Goal: Task Accomplishment & Management: Manage account settings

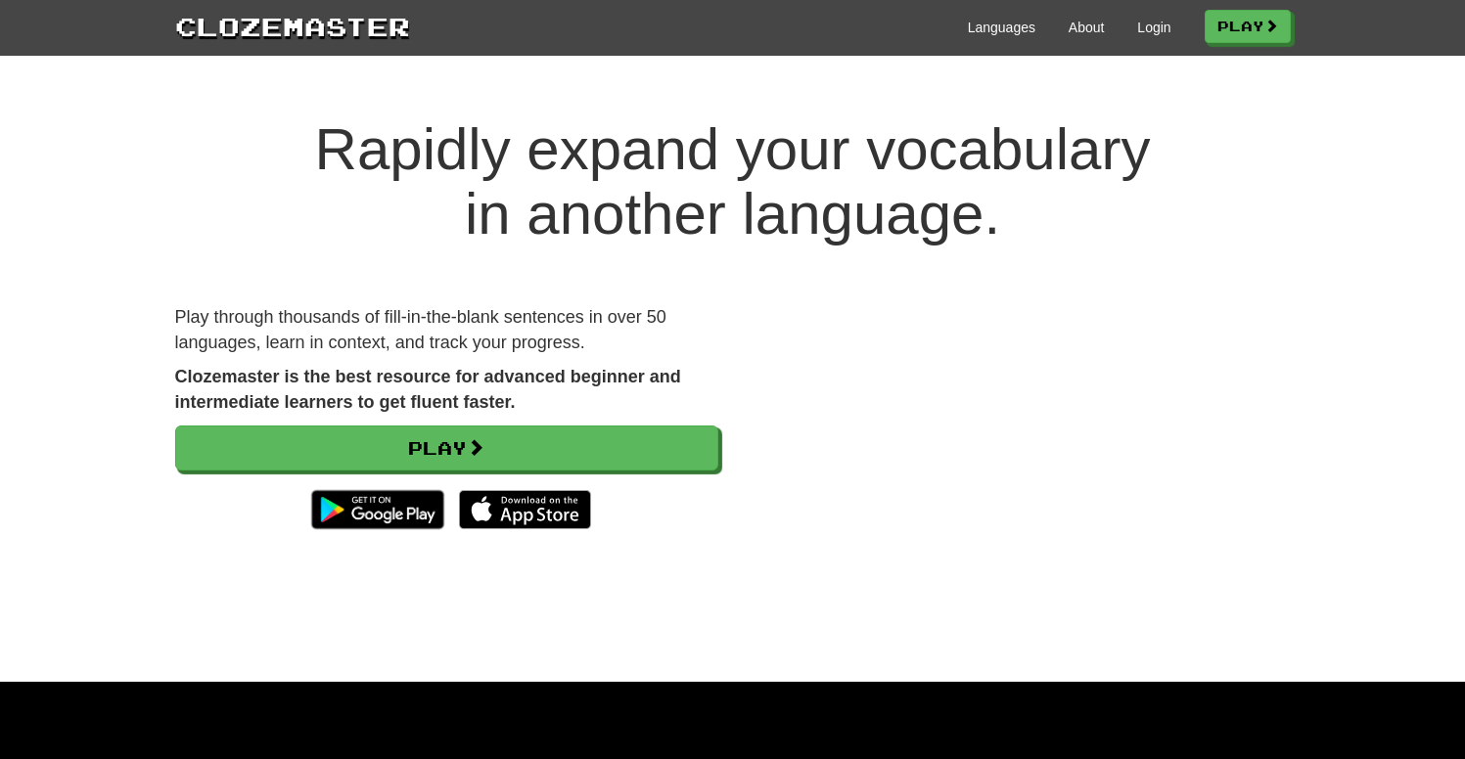
click at [1142, 37] on div "Languages About Login Play" at bounding box center [850, 26] width 881 height 36
click at [1148, 24] on link "Login" at bounding box center [1153, 28] width 33 height 20
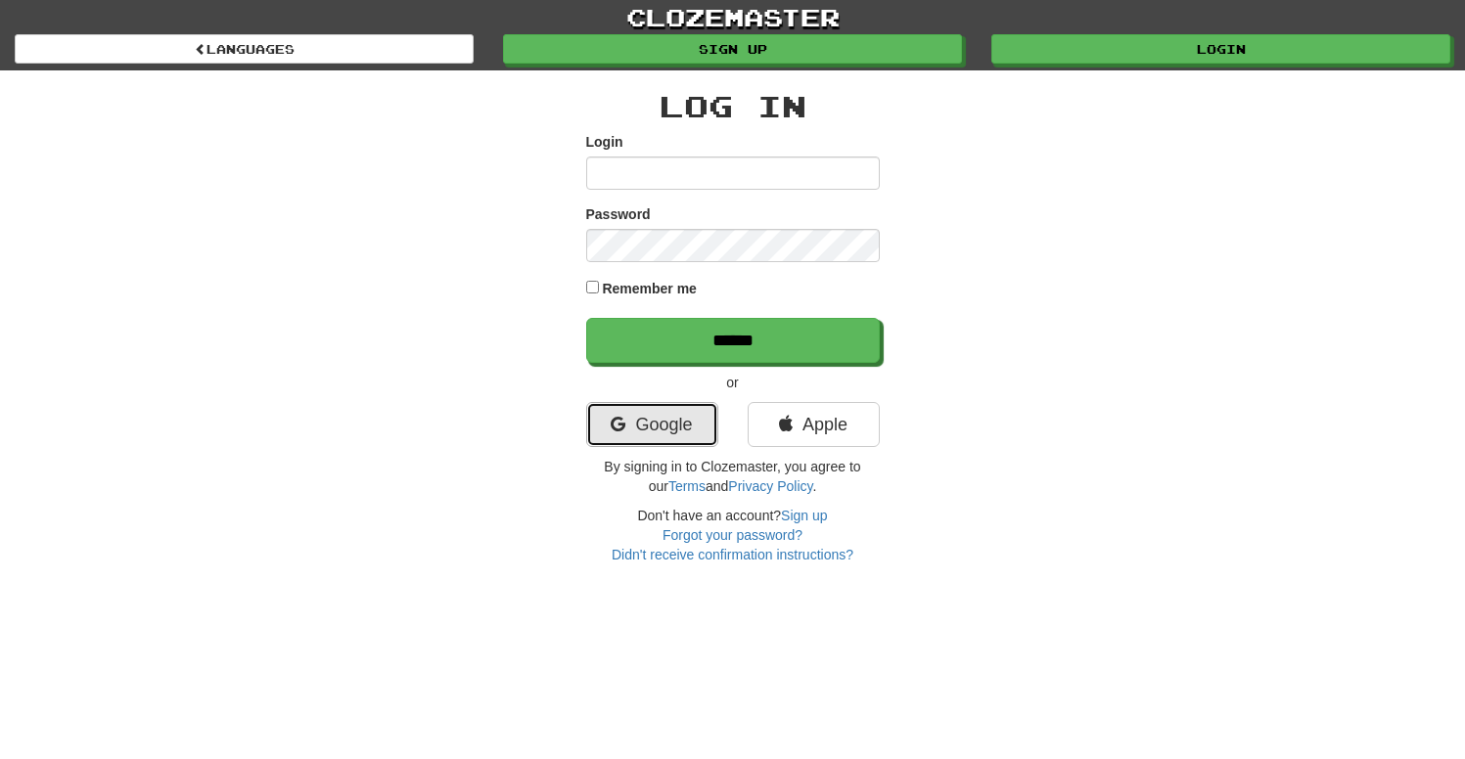
click at [674, 432] on link "Google" at bounding box center [652, 424] width 132 height 45
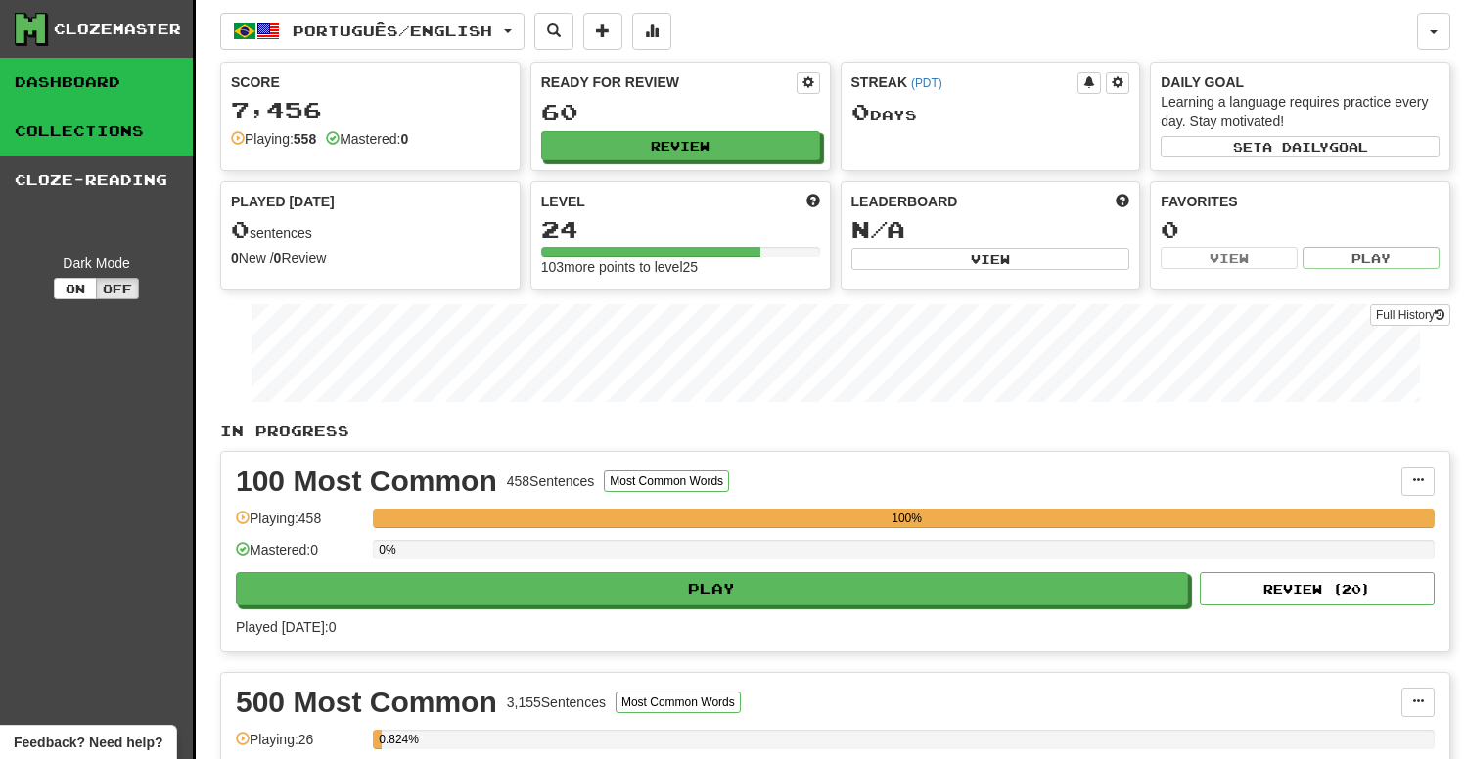
click at [108, 140] on link "Collections" at bounding box center [96, 131] width 193 height 49
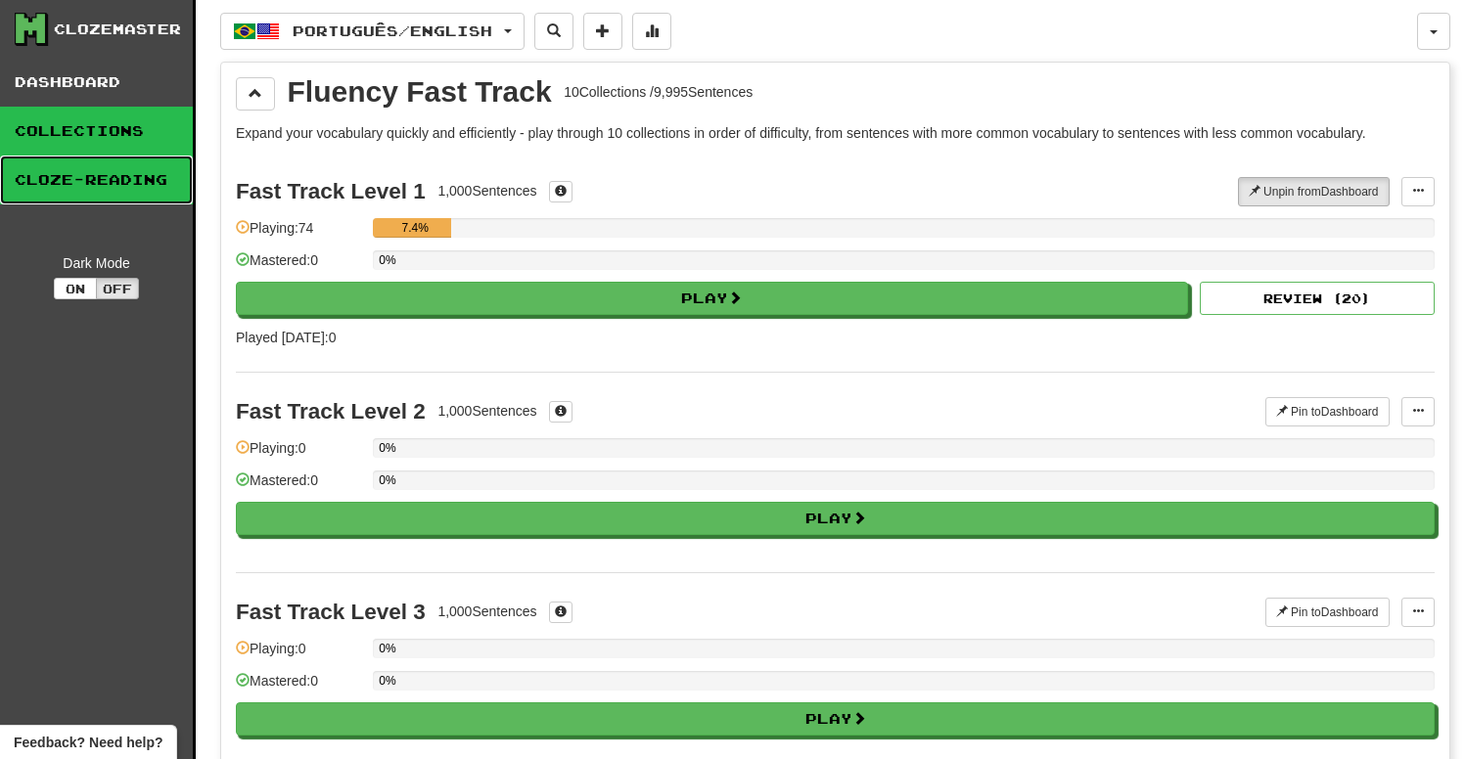
click at [121, 182] on link "Cloze-Reading" at bounding box center [96, 180] width 193 height 49
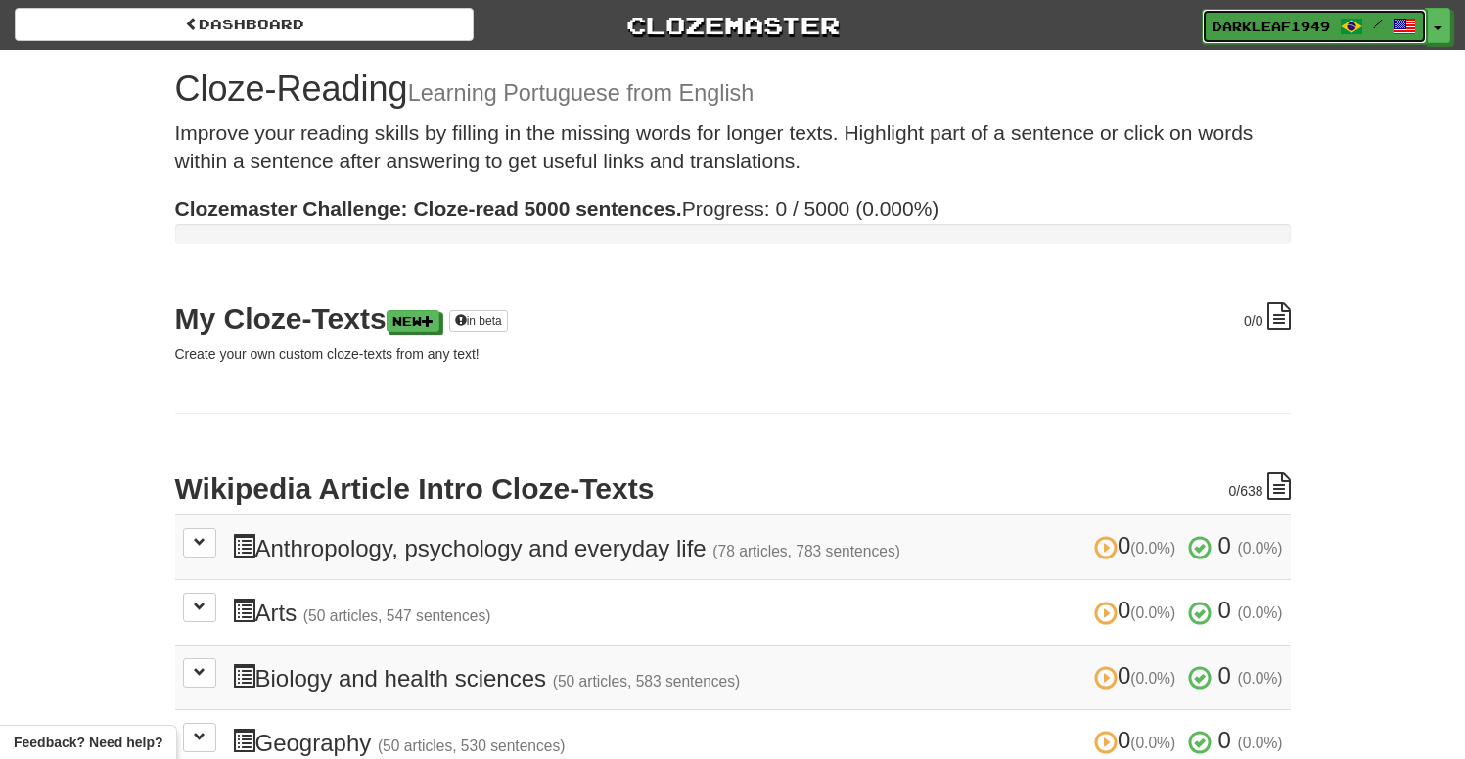
click at [1322, 23] on span "DarkLeaf1949" at bounding box center [1270, 27] width 117 height 18
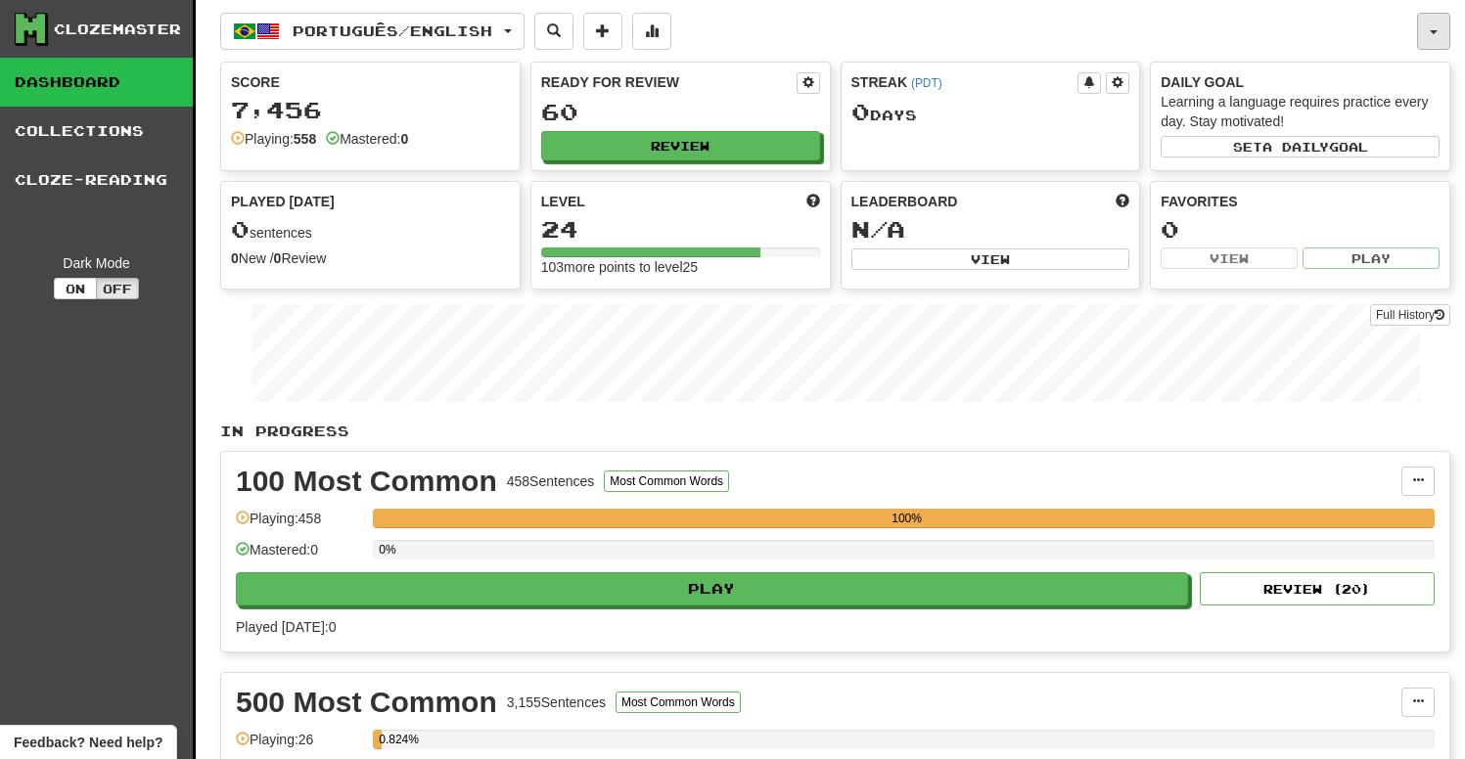
click at [1435, 28] on button "button" at bounding box center [1433, 31] width 33 height 37
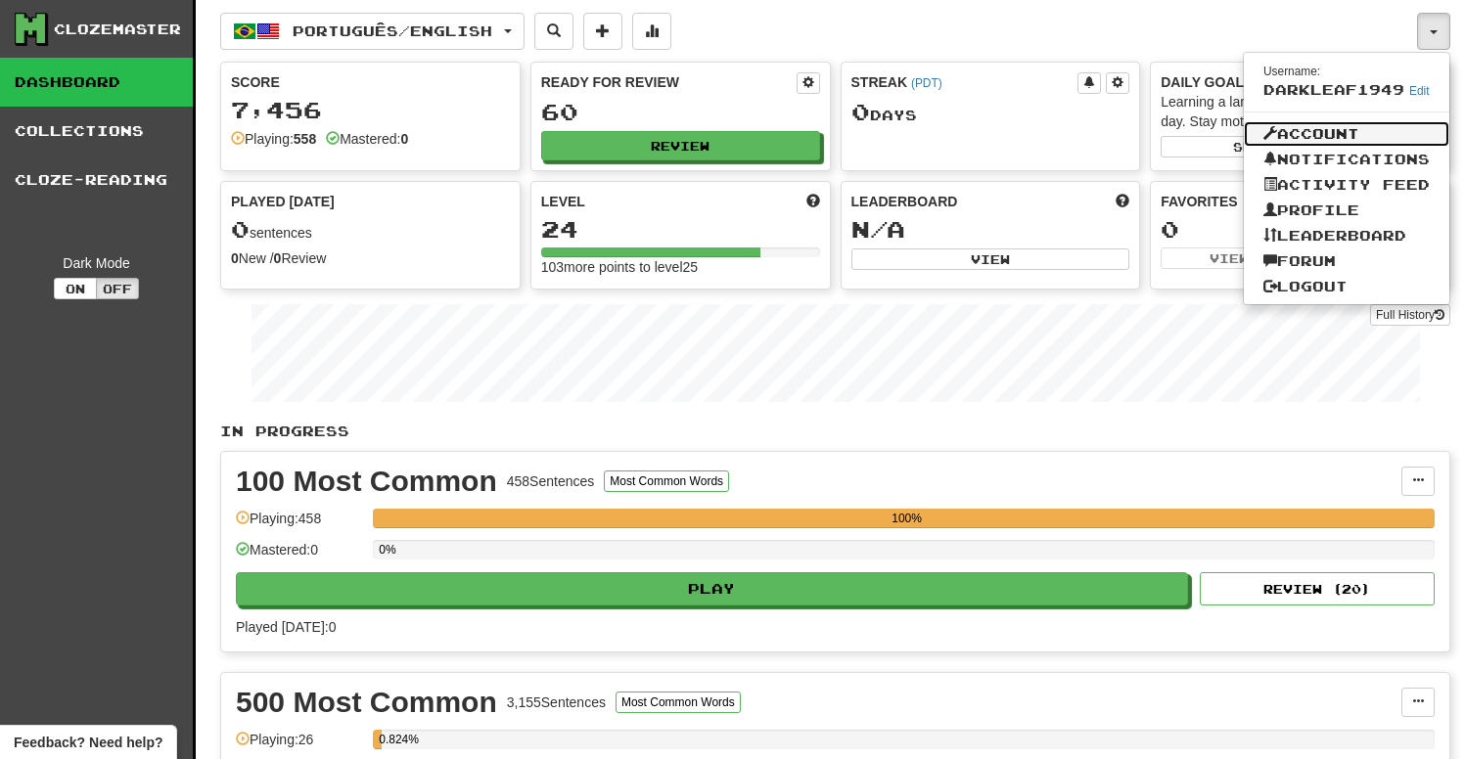
click at [1334, 132] on link "Account" at bounding box center [1346, 133] width 205 height 25
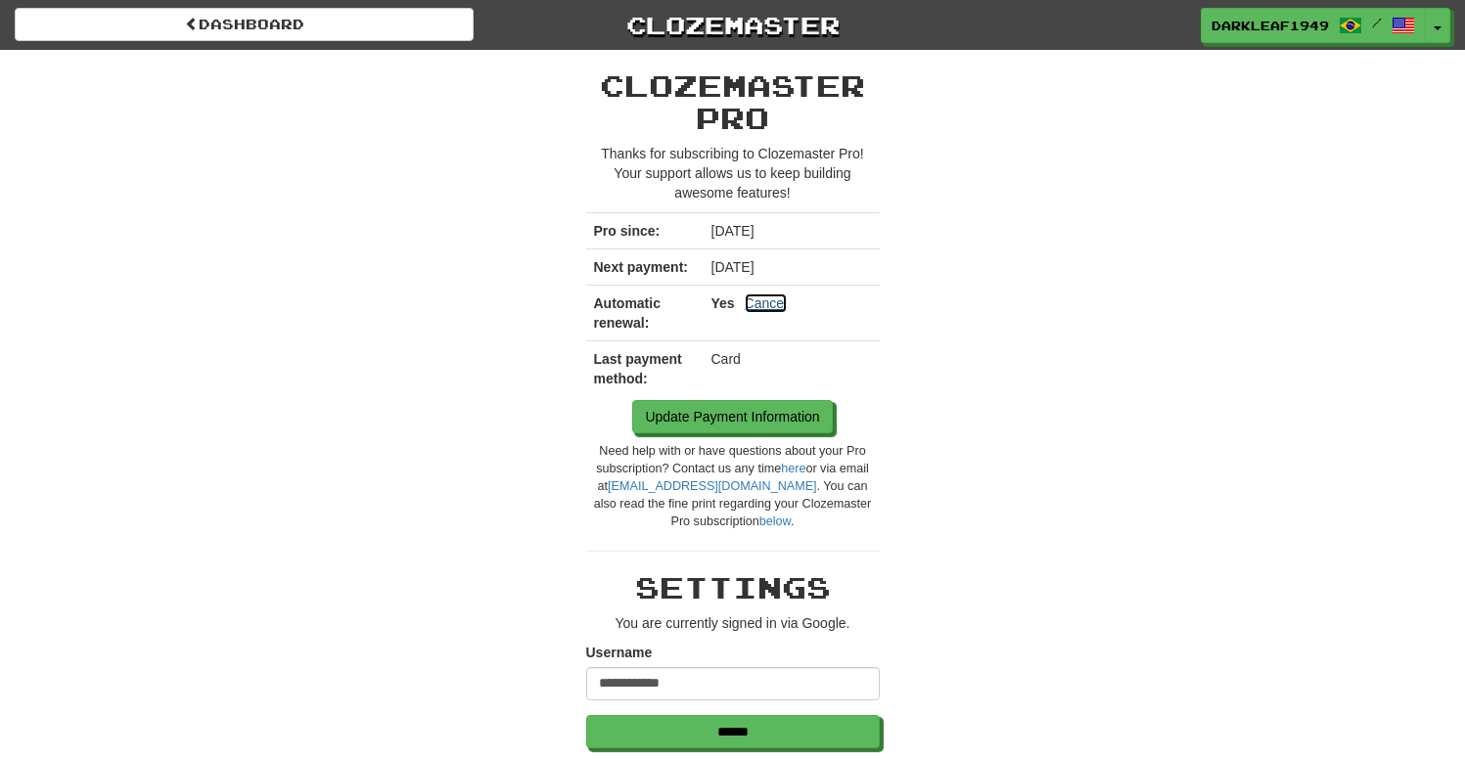
click at [766, 305] on link "Cancel" at bounding box center [766, 304] width 43 height 20
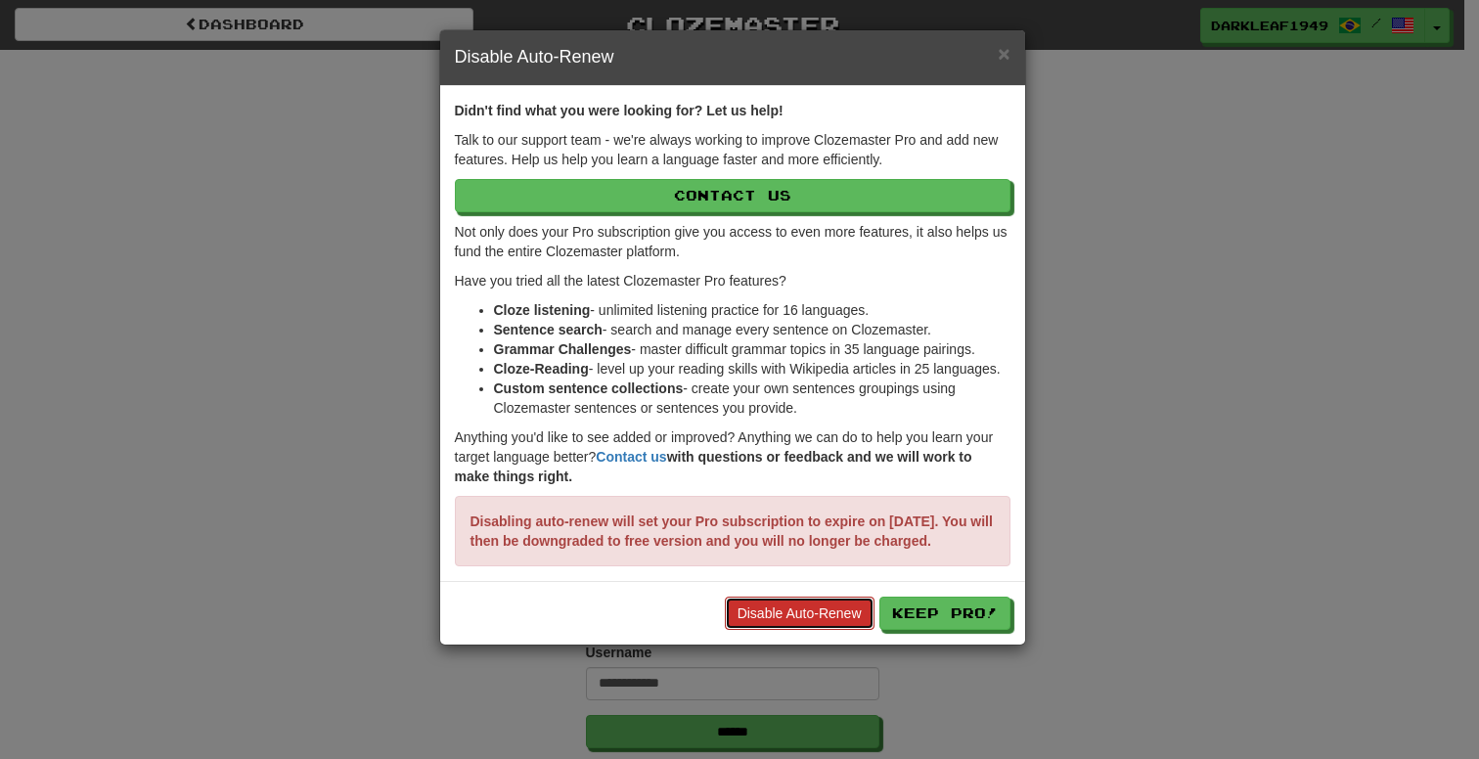
click at [833, 629] on link "Disable Auto-Renew" at bounding box center [800, 613] width 150 height 33
